Goal: Information Seeking & Learning: Learn about a topic

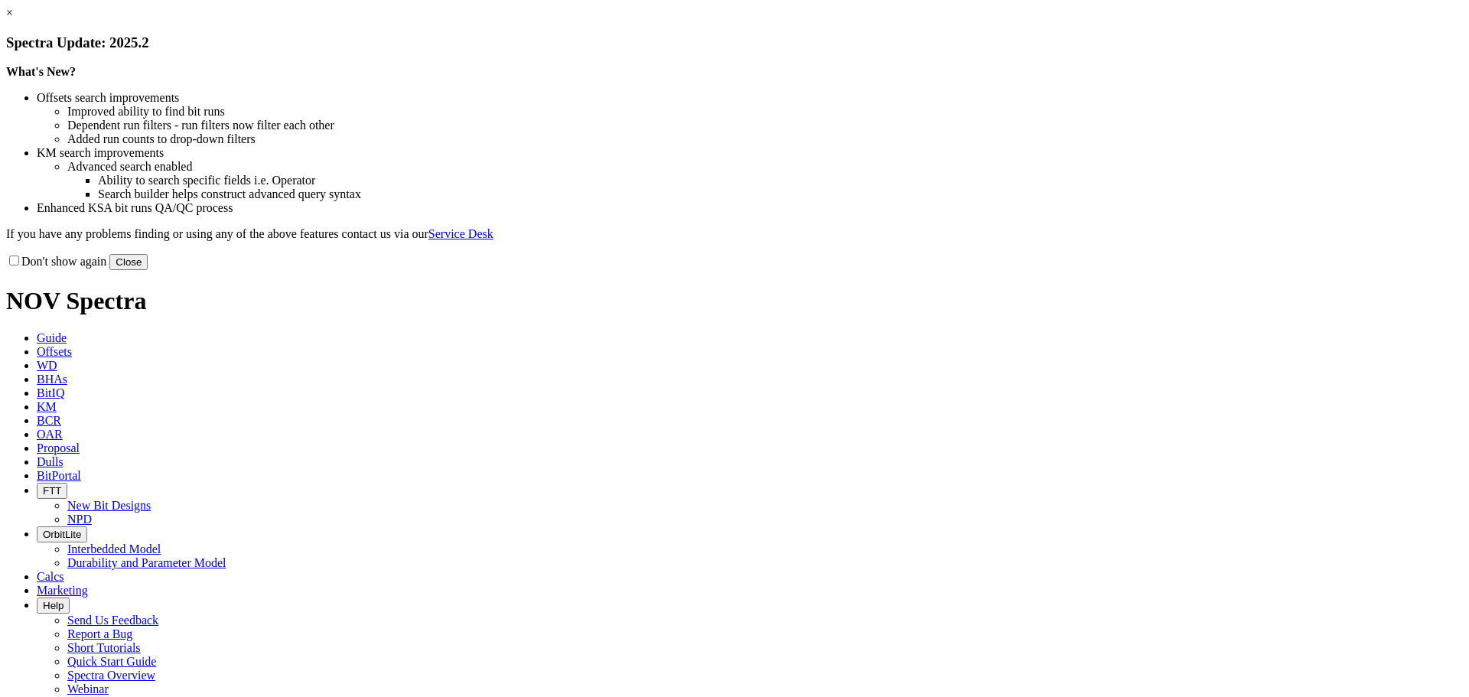
click at [13, 19] on link "×" at bounding box center [9, 12] width 7 height 13
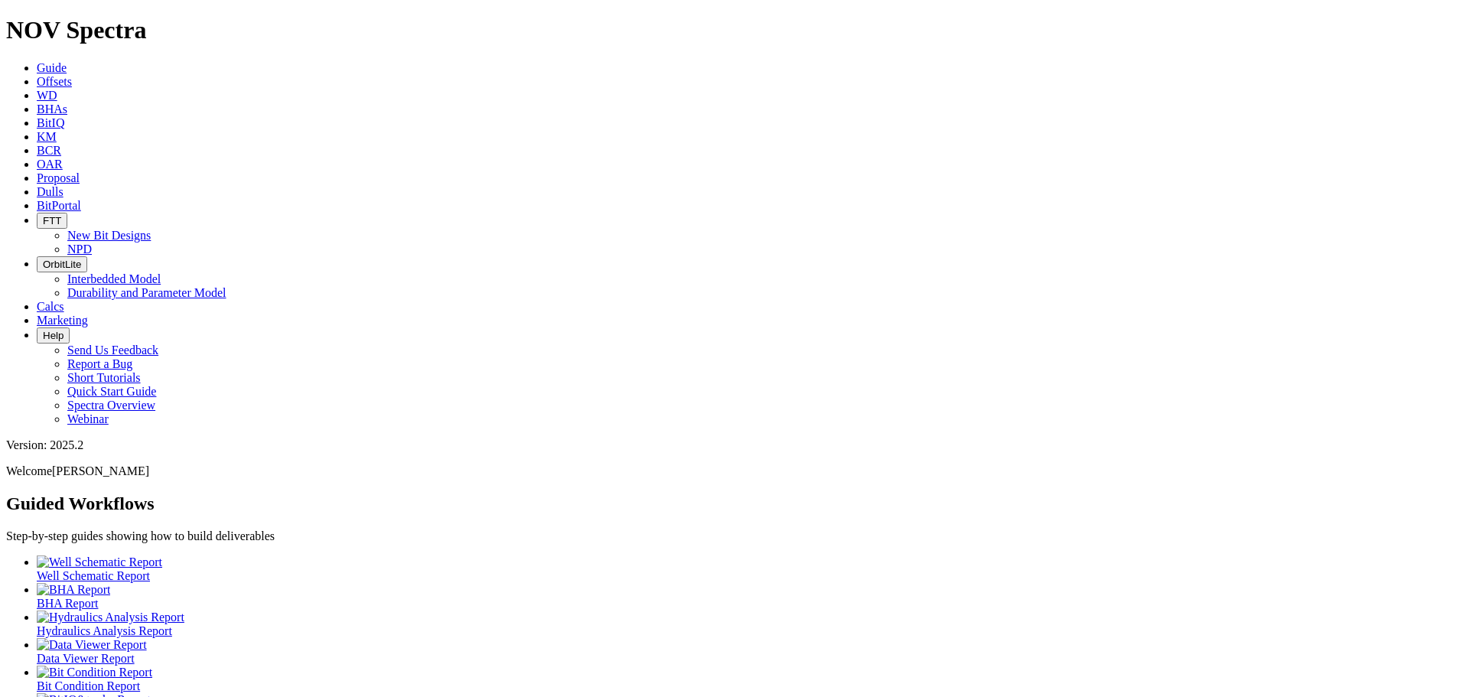
drag, startPoint x: 228, startPoint y: 10, endPoint x: 230, endPoint y: 39, distance: 29.2
click at [37, 75] on icon at bounding box center [37, 81] width 0 height 13
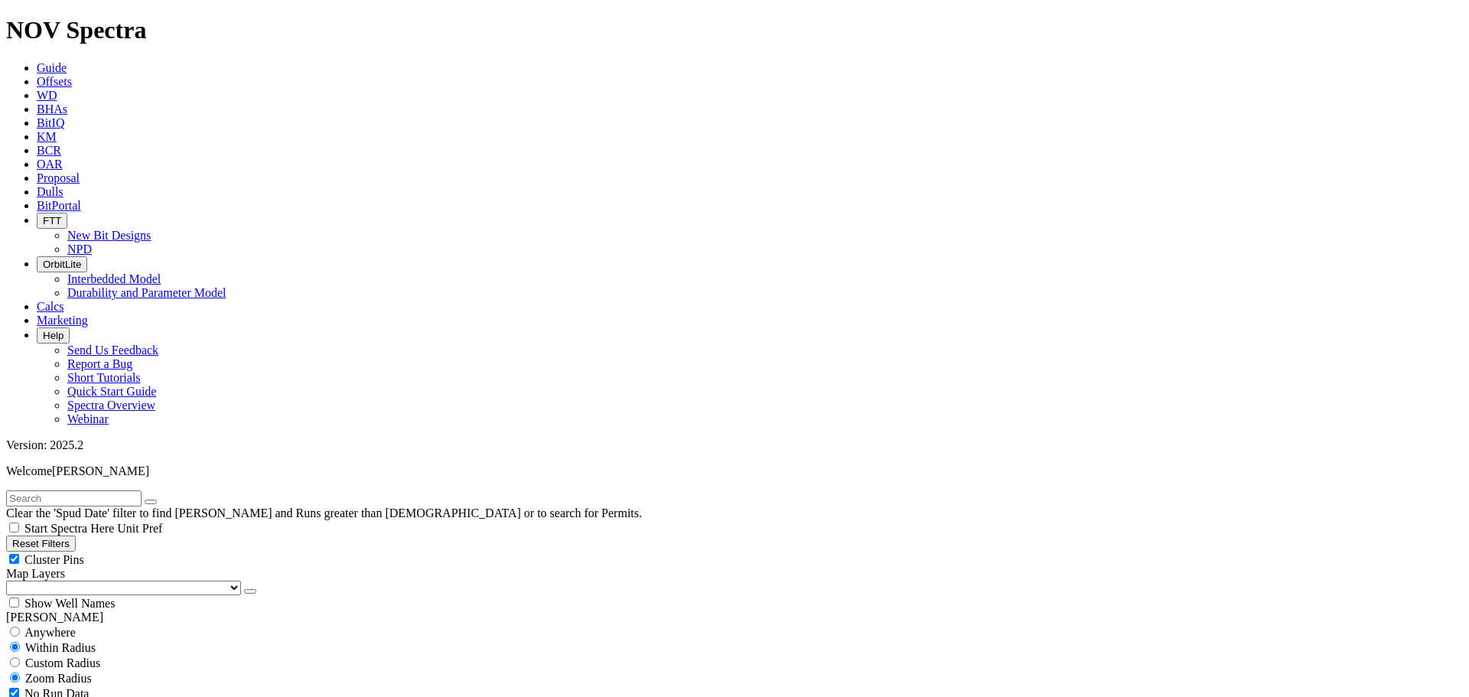
click at [94, 581] on select "US Counties [GEOGRAPHIC_DATA], [GEOGRAPHIC_DATA] [GEOGRAPHIC_DATA], [GEOGRAPHIC…" at bounding box center [123, 588] width 235 height 15
click at [11, 581] on select "US Counties [GEOGRAPHIC_DATA], [GEOGRAPHIC_DATA] [GEOGRAPHIC_DATA], [GEOGRAPHIC…" at bounding box center [123, 588] width 235 height 15
